Goal: Task Accomplishment & Management: Manage account settings

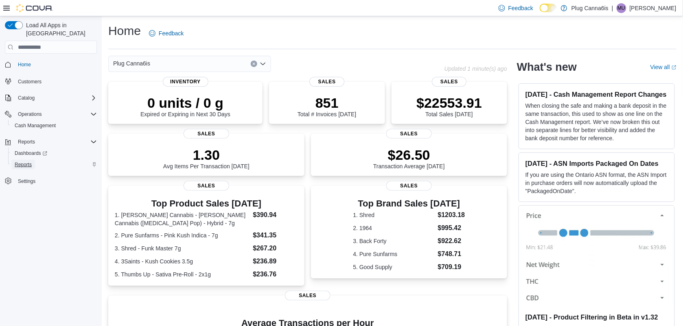
click at [29, 160] on span "Reports" at bounding box center [23, 165] width 17 height 10
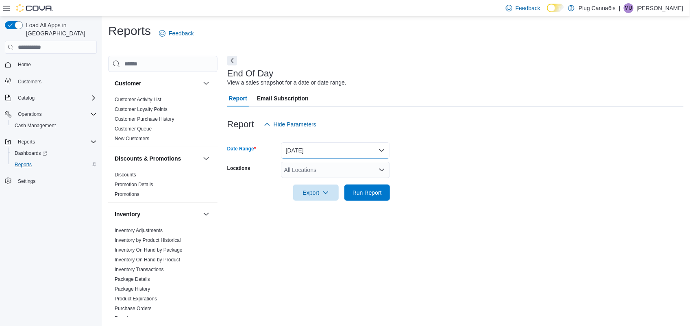
click at [324, 147] on button "[DATE]" at bounding box center [335, 150] width 109 height 16
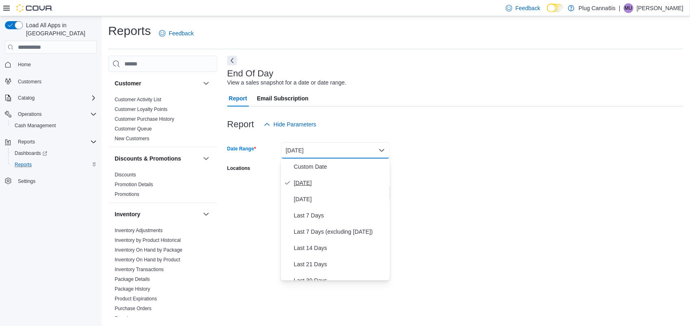
click at [328, 187] on span "[DATE]" at bounding box center [340, 183] width 93 height 10
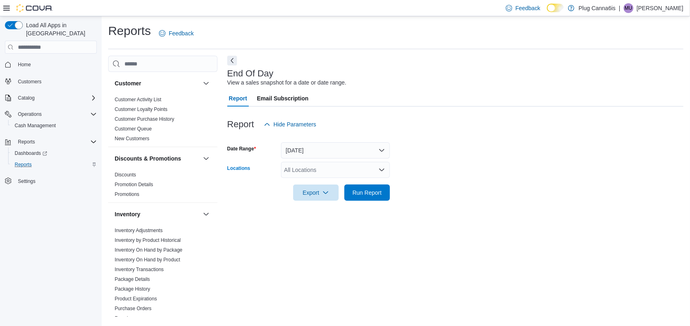
click at [347, 162] on div "All Locations" at bounding box center [335, 170] width 109 height 16
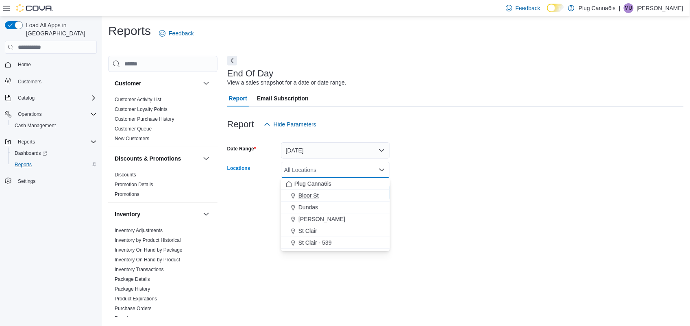
click at [340, 197] on div "Bloor St" at bounding box center [335, 196] width 99 height 8
click at [454, 198] on form "Date Range [DATE] Locations [GEOGRAPHIC_DATA] box. Selected. Bloor St. Press Ba…" at bounding box center [455, 167] width 456 height 68
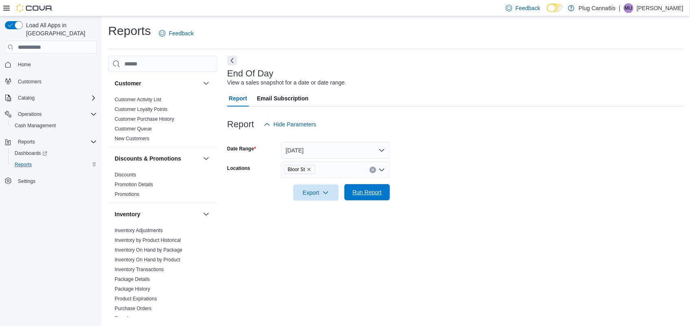
click at [362, 194] on span "Run Report" at bounding box center [367, 192] width 29 height 8
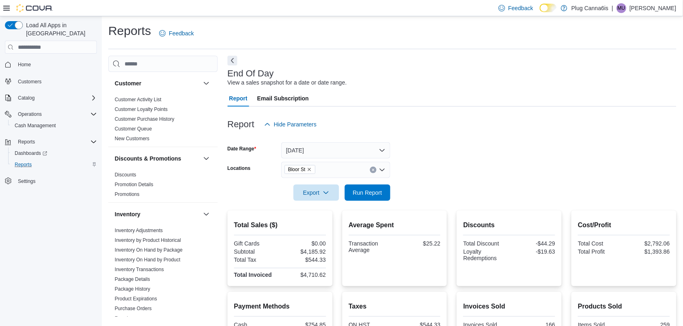
click at [666, 11] on p "[PERSON_NAME]" at bounding box center [652, 8] width 47 height 10
click at [521, 90] on div "Report Email Subscription" at bounding box center [451, 98] width 449 height 16
click at [37, 122] on span "Cash Management" at bounding box center [35, 125] width 41 height 7
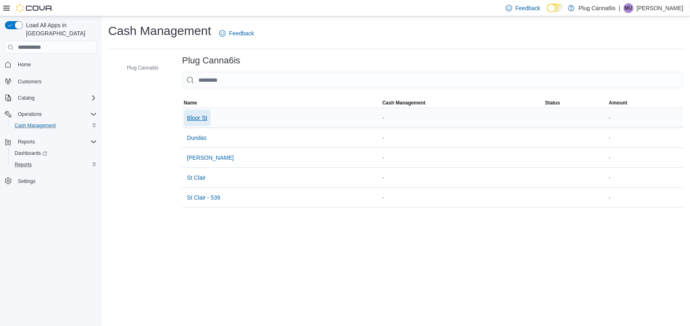
click at [197, 121] on span "Bloor St" at bounding box center [197, 118] width 20 height 8
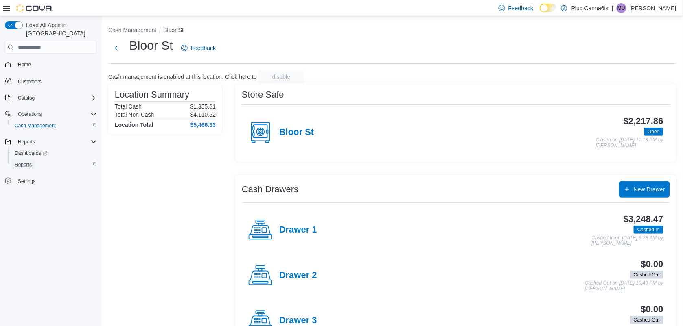
click at [23, 161] on span "Reports" at bounding box center [23, 164] width 17 height 7
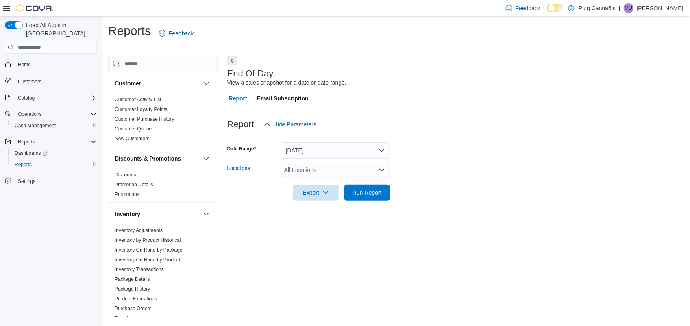
click at [345, 172] on div "All Locations" at bounding box center [335, 170] width 109 height 16
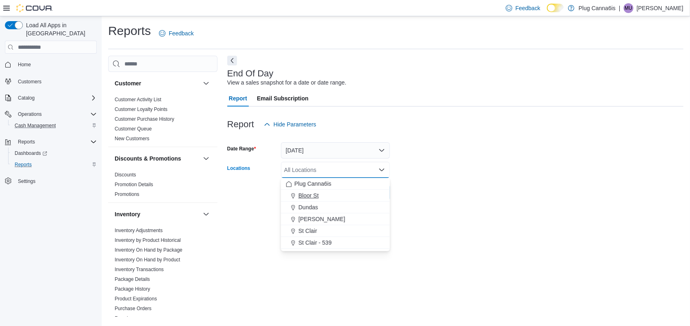
click at [305, 192] on span "Bloor St" at bounding box center [309, 196] width 20 height 8
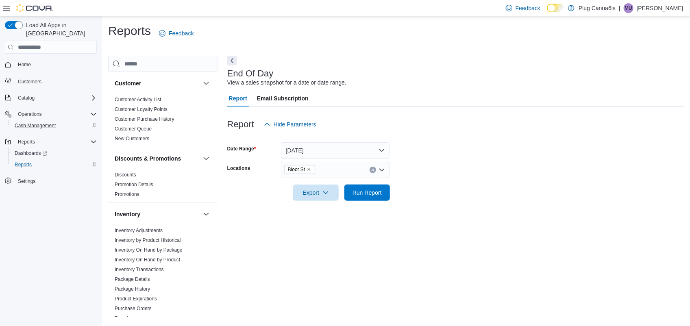
click at [403, 211] on div "End Of Day View a sales snapshot for a date or date range. Report Email Subscri…" at bounding box center [455, 186] width 456 height 261
click at [373, 196] on span "Run Report" at bounding box center [367, 192] width 29 height 8
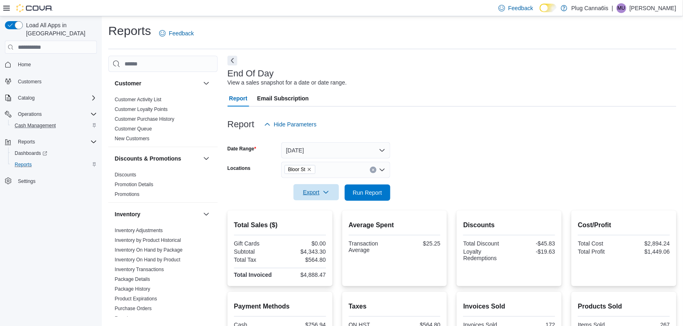
click at [323, 187] on span "Export" at bounding box center [316, 192] width 36 height 16
click at [324, 225] on span "Export to Pdf" at bounding box center [317, 225] width 37 height 7
click at [51, 122] on span "Cash Management" at bounding box center [35, 125] width 41 height 7
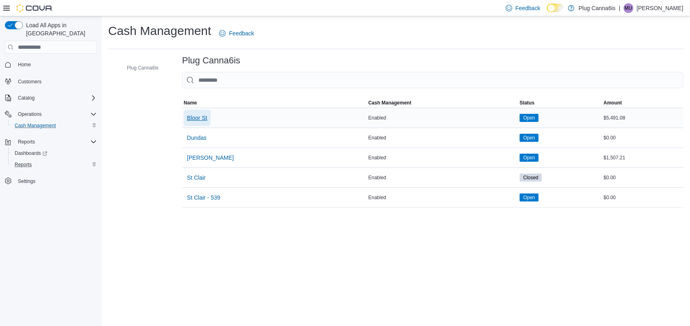
click at [200, 117] on span "Bloor St" at bounding box center [197, 118] width 20 height 8
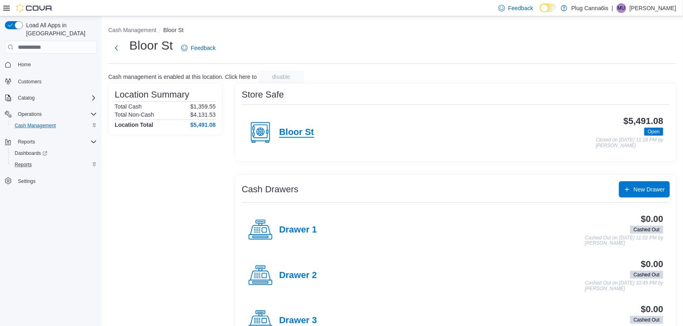
click at [296, 133] on h4 "Bloor St" at bounding box center [296, 132] width 35 height 11
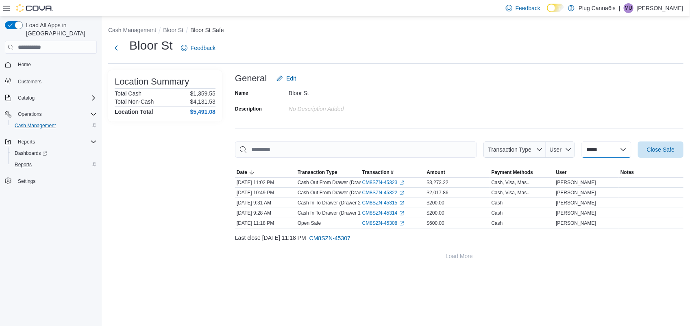
click at [582, 149] on select "**********" at bounding box center [607, 150] width 50 height 16
select select "**********"
click at [582, 142] on select "**********" at bounding box center [607, 150] width 50 height 16
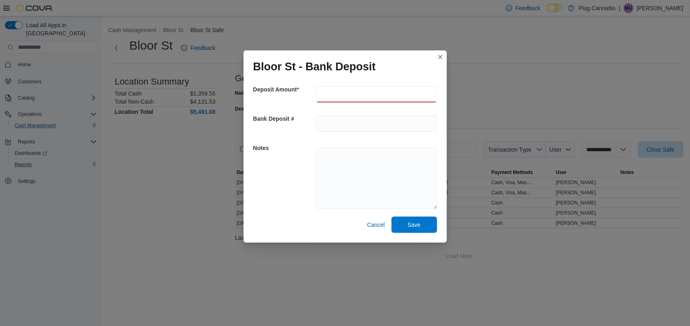
click at [358, 89] on input "number" at bounding box center [376, 94] width 121 height 16
type input "******"
click at [347, 120] on input "text" at bounding box center [376, 124] width 121 height 16
click at [310, 162] on div "Notes" at bounding box center [345, 177] width 184 height 79
click at [425, 222] on span "Save" at bounding box center [415, 224] width 36 height 16
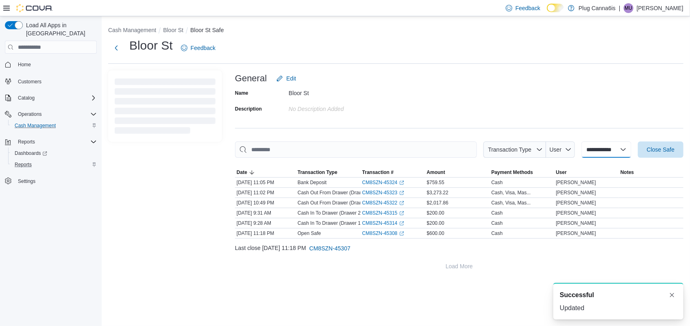
select select
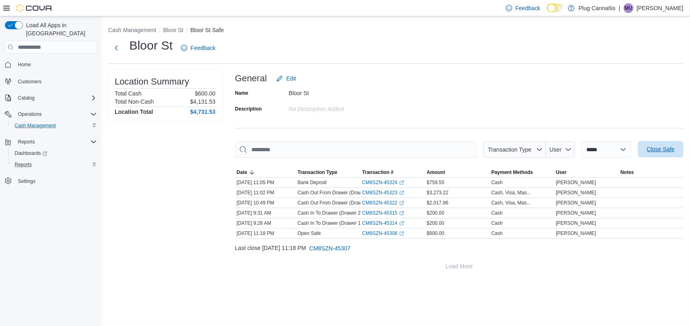
click at [661, 149] on span "Close Safe" at bounding box center [661, 149] width 28 height 8
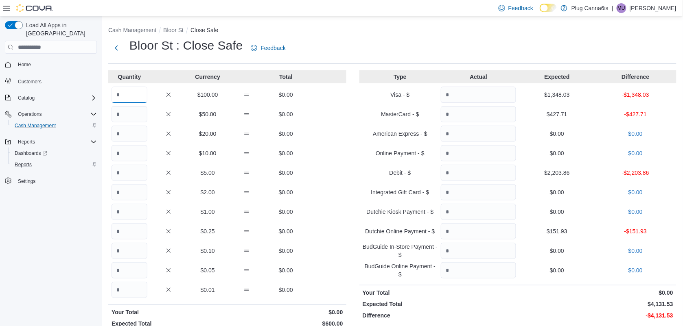
click at [124, 99] on input "Quantity" at bounding box center [129, 95] width 36 height 16
type input "*"
click at [468, 174] on input "Quantity" at bounding box center [478, 173] width 75 height 16
type input "*******"
click at [456, 113] on input "Quantity" at bounding box center [478, 114] width 75 height 16
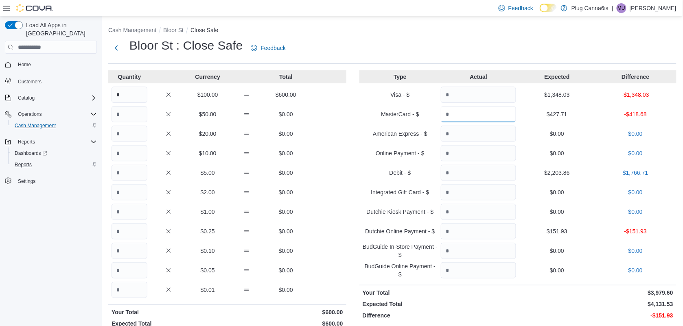
type input "****"
click at [481, 157] on input "Quantity" at bounding box center [478, 153] width 75 height 16
type input "******"
click at [469, 231] on input "Quantity" at bounding box center [478, 231] width 75 height 16
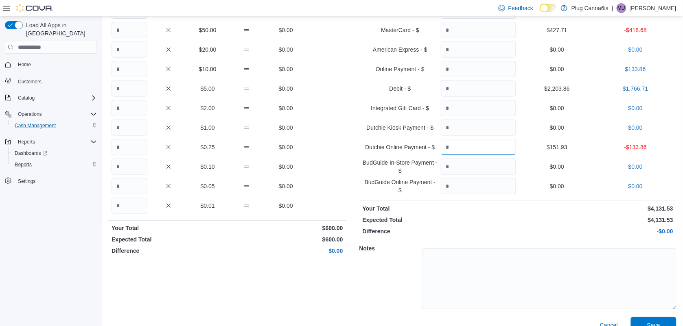
scroll to position [98, 0]
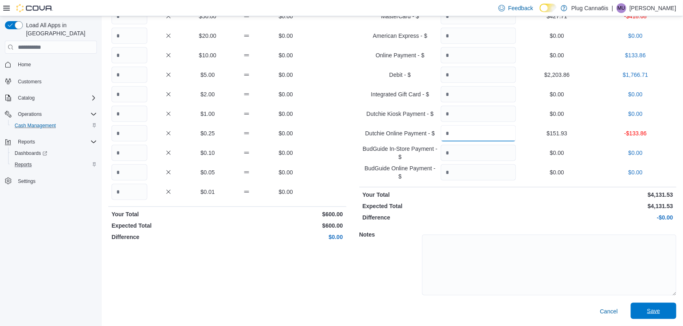
type input "*****"
click at [653, 304] on span "Save" at bounding box center [653, 311] width 36 height 16
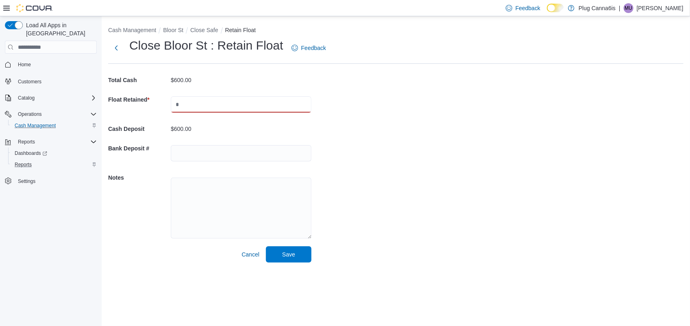
click at [285, 100] on input "text" at bounding box center [241, 104] width 141 height 16
type input "***"
click at [299, 252] on span "Save" at bounding box center [289, 254] width 36 height 16
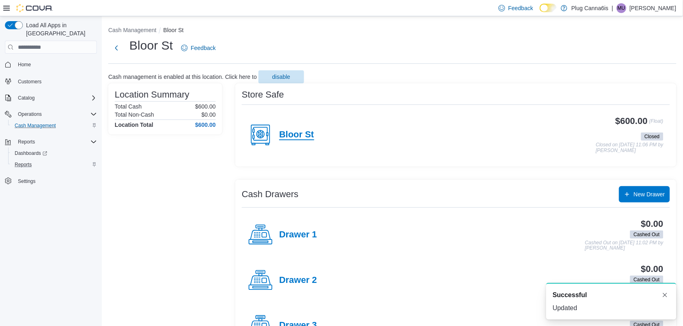
click at [294, 137] on h4 "Bloor St" at bounding box center [296, 135] width 35 height 11
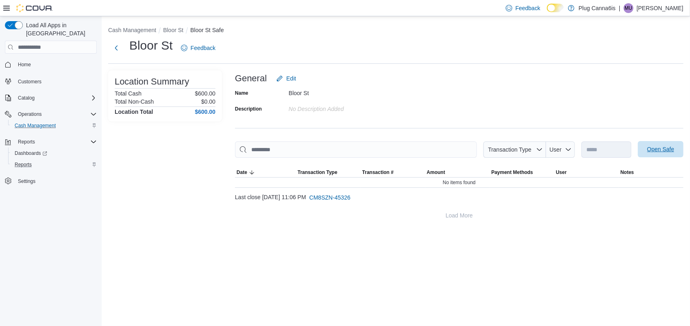
click at [665, 148] on span "Open Safe" at bounding box center [661, 149] width 27 height 8
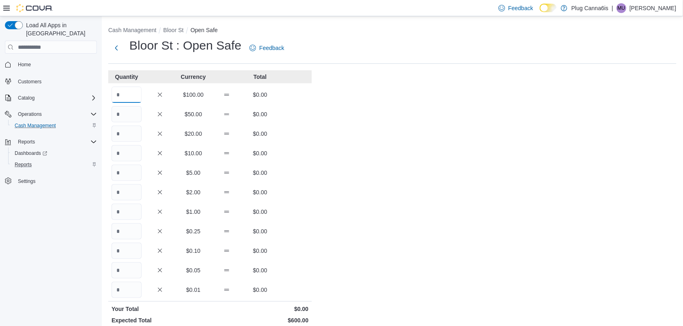
click at [121, 96] on input "Quantity" at bounding box center [126, 95] width 30 height 16
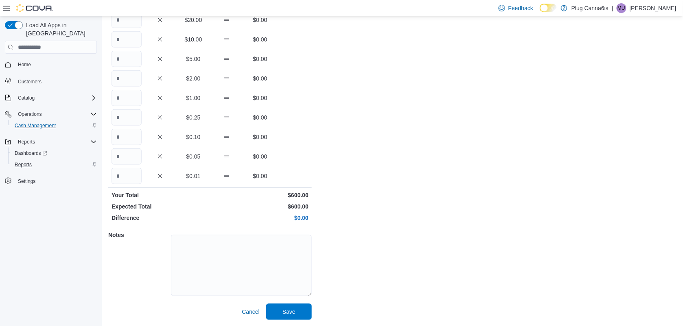
scroll to position [114, 0]
type input "*"
click at [276, 314] on span "Save" at bounding box center [289, 311] width 36 height 16
